Goal: Information Seeking & Learning: Learn about a topic

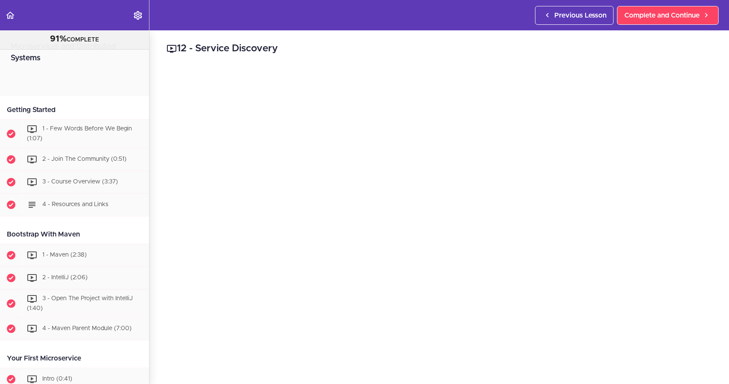
scroll to position [2999, 0]
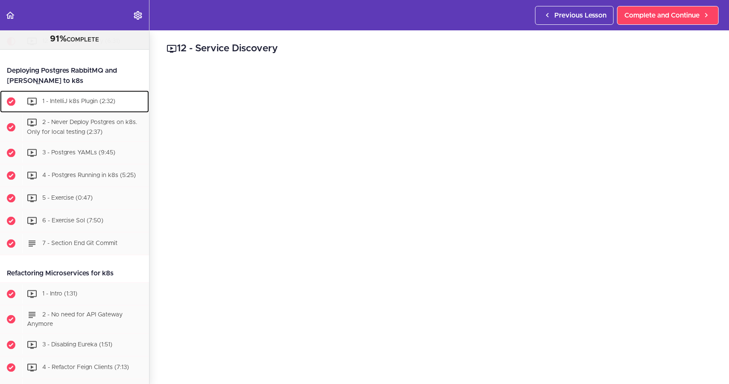
click at [83, 104] on span "1 - IntelliJ k8s Plugin (2:32)" at bounding box center [78, 101] width 73 height 6
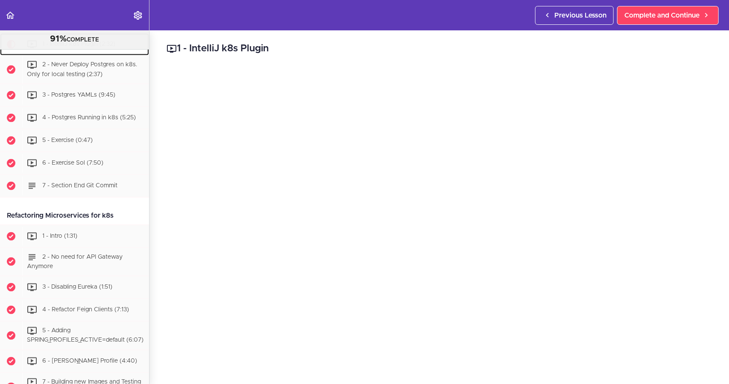
scroll to position [3060, 0]
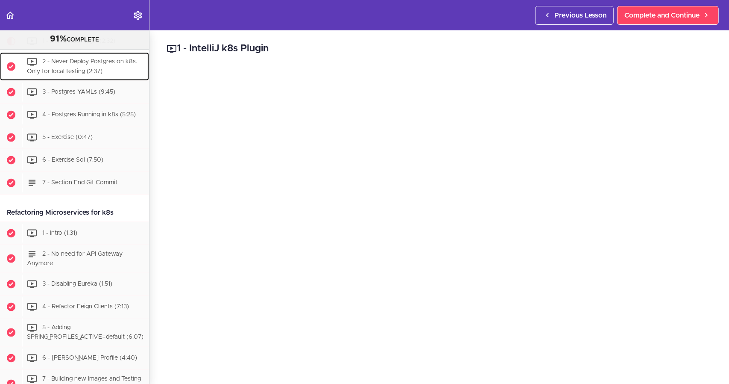
click at [69, 74] on span "2 - Never Deploy Postgres on k8s. Only for local testing (2:37)" at bounding box center [82, 67] width 110 height 16
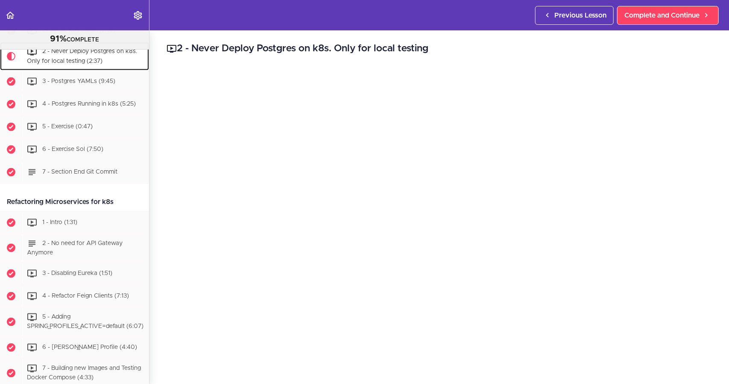
scroll to position [3082, 0]
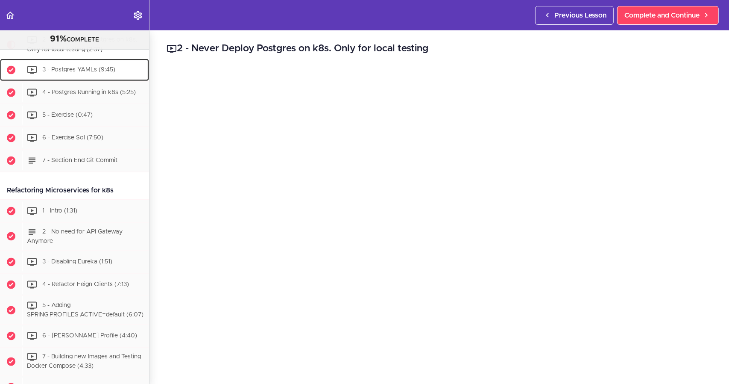
click at [96, 73] on span "3 - Postgres YAMLs (9:45)" at bounding box center [78, 70] width 73 height 6
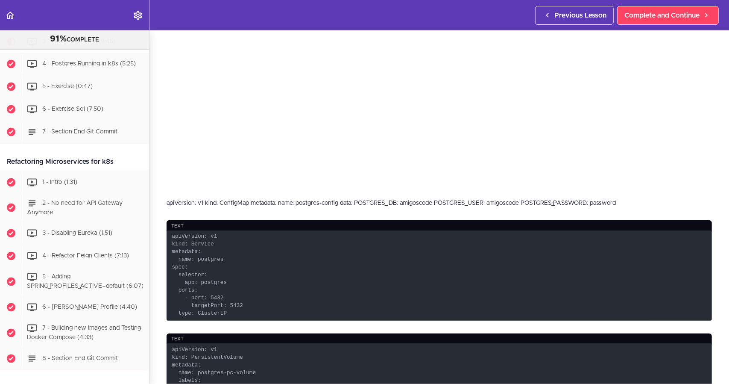
scroll to position [214, 0]
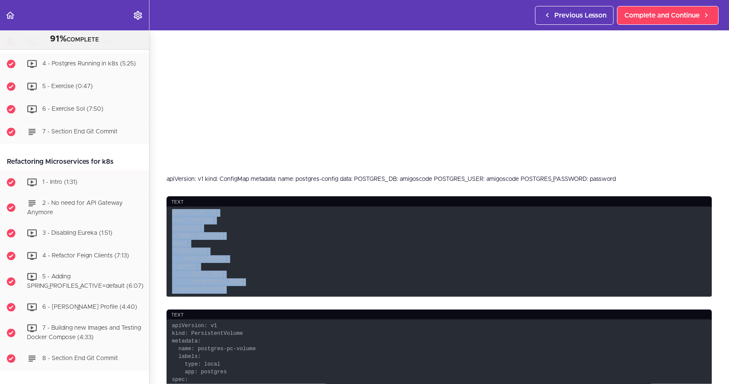
drag, startPoint x: 226, startPoint y: 283, endPoint x: 173, endPoint y: 210, distance: 90.7
click at [173, 210] on code "apiVersion: v1 kind: Service metadata: name: postgres spec: selector: app: post…" at bounding box center [439, 251] width 545 height 90
copy code "apiVersion: v1 kind: Service metadata: name: postgres spec: selector: app: post…"
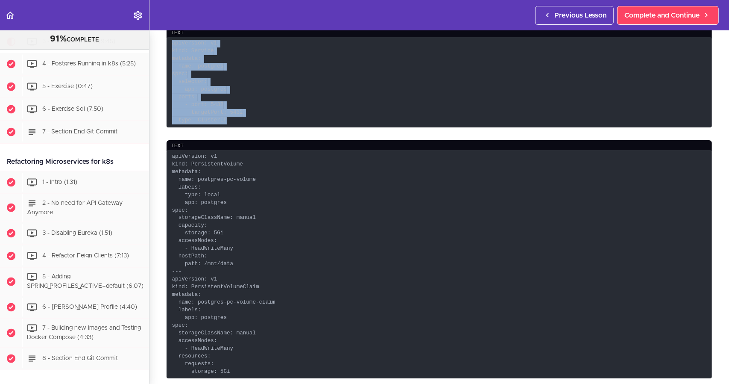
scroll to position [427, 0]
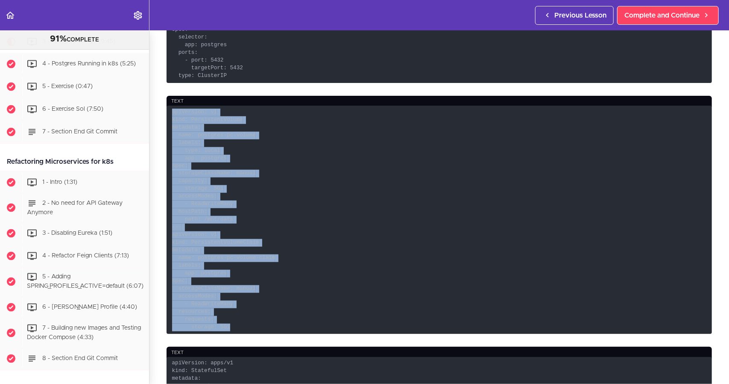
drag, startPoint x: 226, startPoint y: 324, endPoint x: 167, endPoint y: 110, distance: 222.4
click at [167, 110] on code "apiVersion: v1 kind: PersistentVolume metadata: name: postgres-pc-volume labels…" at bounding box center [439, 220] width 545 height 228
copy code "apiVersion: v1 kind: PersistentVolume metadata: name: postgres-pc-volume labels…"
click at [443, 188] on code "apiVersion: v1 kind: PersistentVolume metadata: name: postgres-pc-volume labels…" at bounding box center [439, 220] width 545 height 228
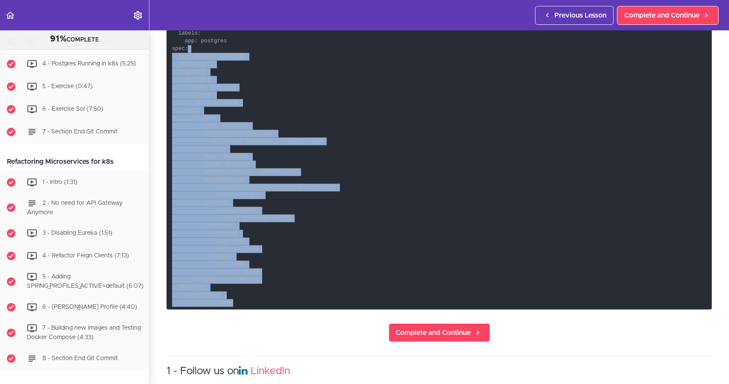
scroll to position [726, 0]
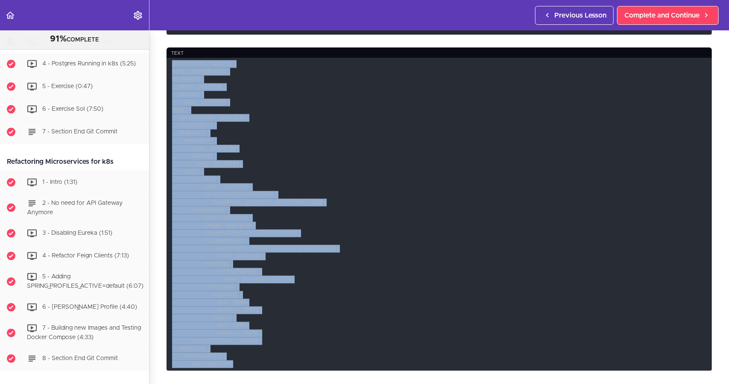
drag, startPoint x: 237, startPoint y: 273, endPoint x: 173, endPoint y: 59, distance: 223.4
click at [173, 59] on code "apiVersion: apps/v1 kind: StatefulSet metadata: name: postgres labels: app: pos…" at bounding box center [439, 214] width 545 height 313
copy code "apiVersion: apps/v1 kind: StatefulSet metadata: name: postgres labels: app: pos…"
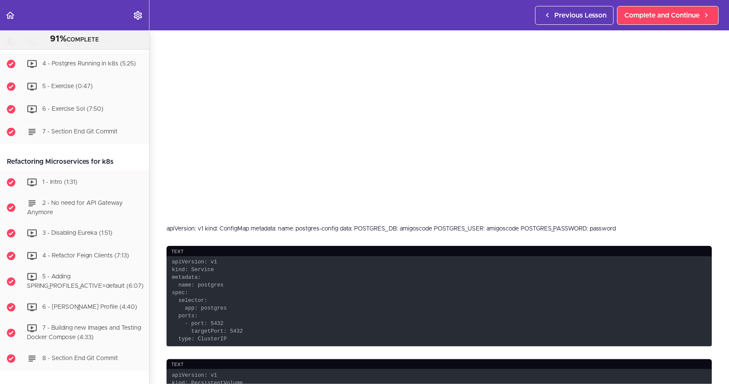
scroll to position [0, 0]
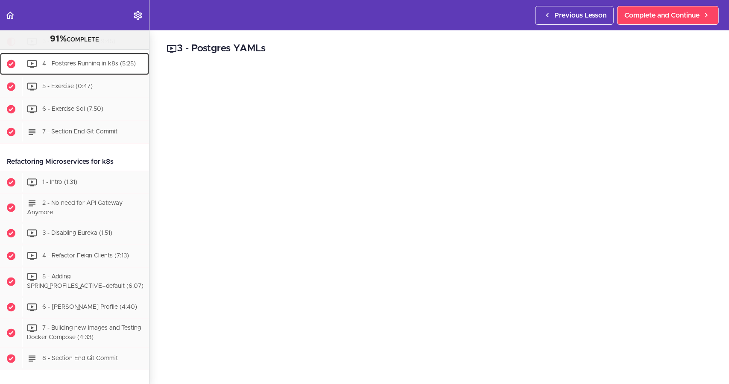
click at [86, 67] on span "4 - Postgres Running in k8s (5:25)" at bounding box center [89, 64] width 94 height 6
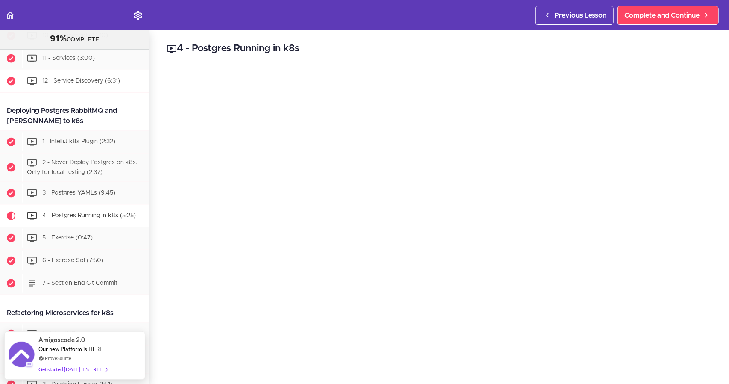
scroll to position [2966, 0]
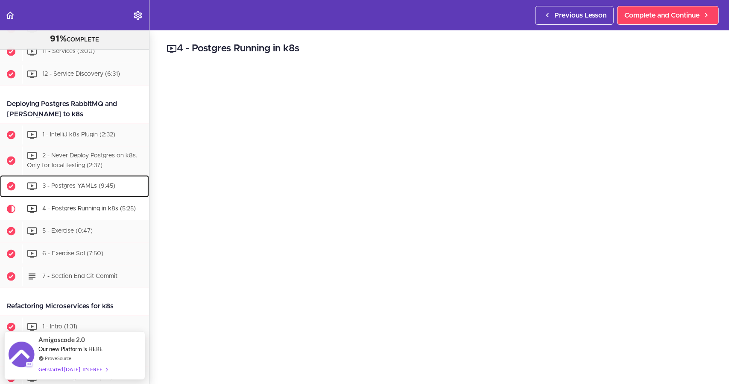
click at [90, 189] on span "3 - Postgres YAMLs (9:45)" at bounding box center [78, 186] width 73 height 6
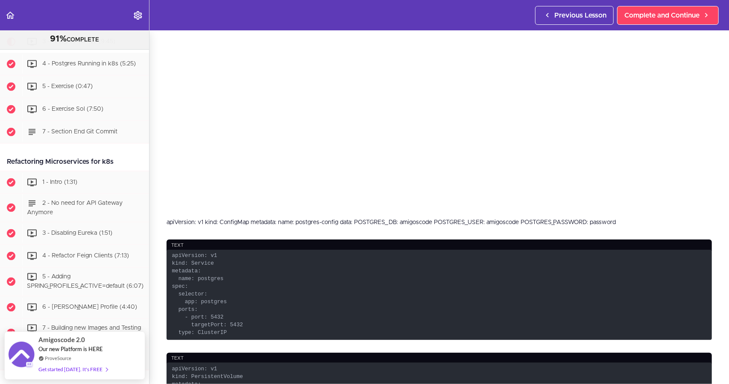
scroll to position [171, 0]
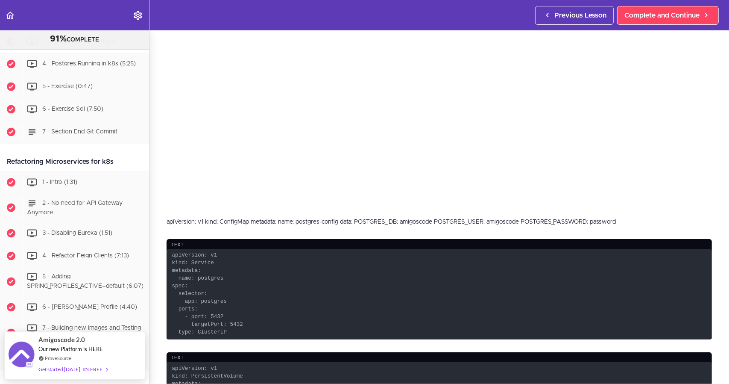
drag, startPoint x: 618, startPoint y: 217, endPoint x: 165, endPoint y: 216, distance: 452.3
click at [165, 216] on section "Microservices and Distributed Systems 91% COMPLETE Getting Started 1 - Few Word…" at bounding box center [364, 206] width 729 height 353
copy div "apiVersion: v1 kind: ConfigMap metadata: name: postgres-config data: POSTGRES_D…"
click at [338, 218] on div "apiVersion: v1 kind: ConfigMap metadata: name: postgres-config data: POSTGRES_D…" at bounding box center [439, 221] width 545 height 9
drag, startPoint x: 337, startPoint y: 218, endPoint x: 396, endPoint y: 221, distance: 58.2
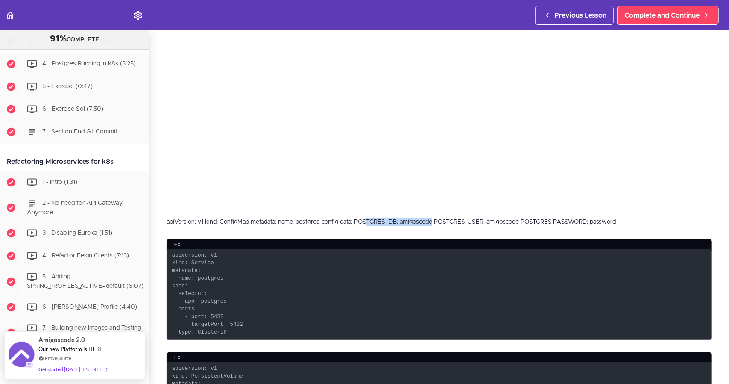
click at [396, 221] on div "apiVersion: v1 kind: ConfigMap metadata: name: postgres-config data: POSTGRES_D…" at bounding box center [439, 221] width 545 height 9
copy div "data: POSTGRES_DB"
click at [407, 217] on div "apiVersion: v1 kind: ConfigMap metadata: name: postgres-config data: POSTGRES_D…" at bounding box center [439, 221] width 545 height 9
drag, startPoint x: 340, startPoint y: 219, endPoint x: 395, endPoint y: 220, distance: 54.7
click at [395, 220] on div "apiVersion: v1 kind: ConfigMap metadata: name: postgres-config data: POSTGRES_D…" at bounding box center [439, 221] width 545 height 9
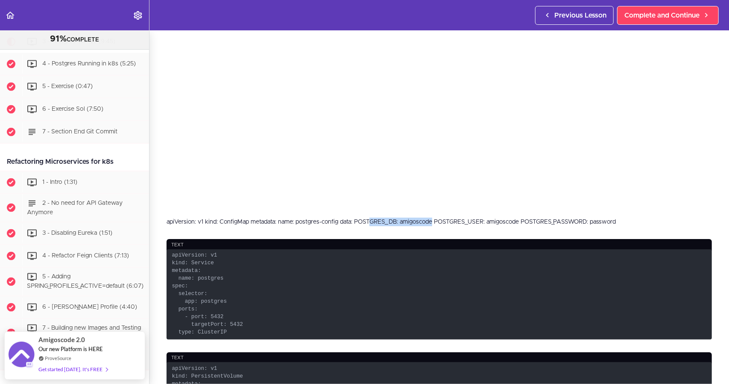
copy div "data: POSTGRES_DB"
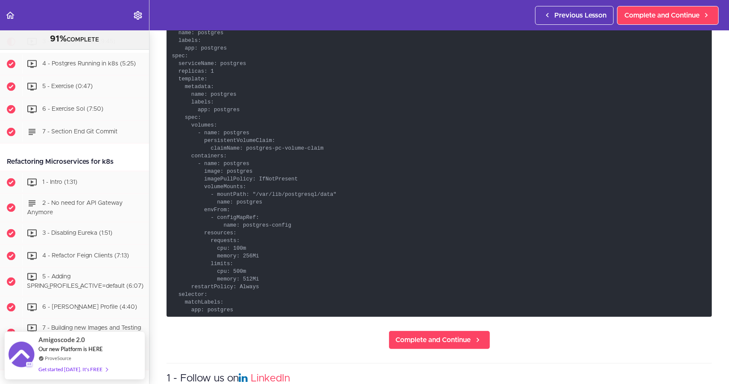
scroll to position [897, 0]
